Goal: Complete application form

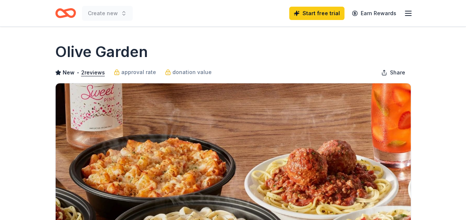
click at [258, 57] on div "Olive Garden" at bounding box center [233, 52] width 356 height 21
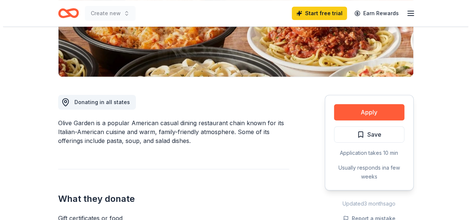
scroll to position [148, 0]
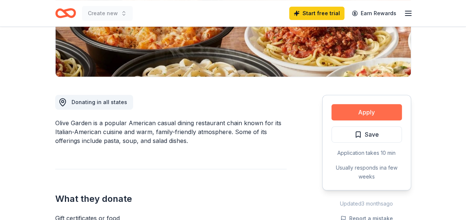
click at [357, 110] on button "Apply" at bounding box center [366, 112] width 70 height 16
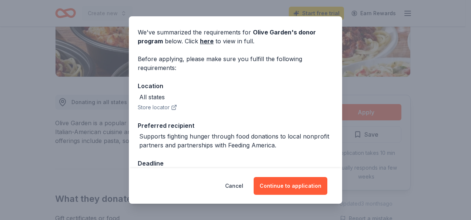
scroll to position [35, 0]
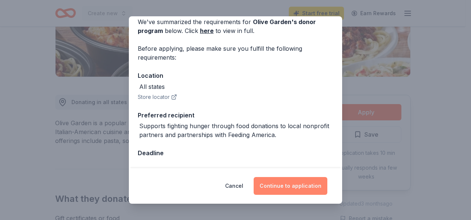
click at [284, 185] on button "Continue to application" at bounding box center [291, 186] width 74 height 18
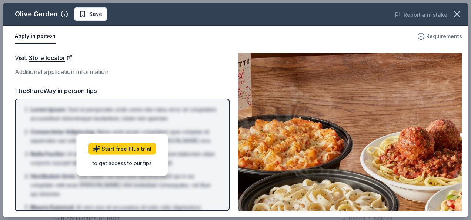
click at [424, 34] on icon "button" at bounding box center [421, 36] width 7 height 7
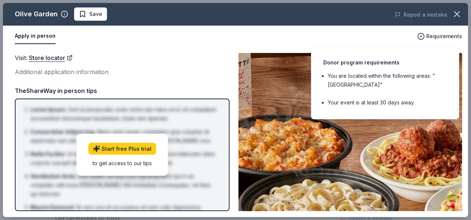
click at [418, 105] on li "Your event is at least 30 days away" at bounding box center [387, 102] width 119 height 9
click at [293, 52] on div "Visit : Store locator Additional application information Visit : Store locator …" at bounding box center [236, 132] width 466 height 170
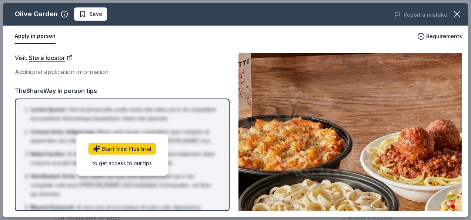
click at [216, 67] on div "Additional application information" at bounding box center [122, 72] width 215 height 10
click at [90, 14] on span "Save" at bounding box center [95, 14] width 13 height 9
click at [62, 14] on icon "button" at bounding box center [64, 13] width 7 height 7
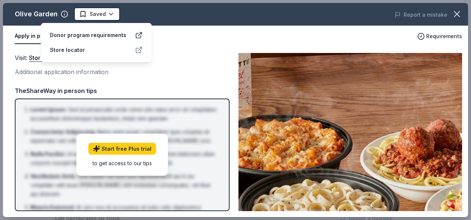
click at [139, 49] on icon at bounding box center [138, 49] width 7 height 7
